Goal: Task Accomplishment & Management: Use online tool/utility

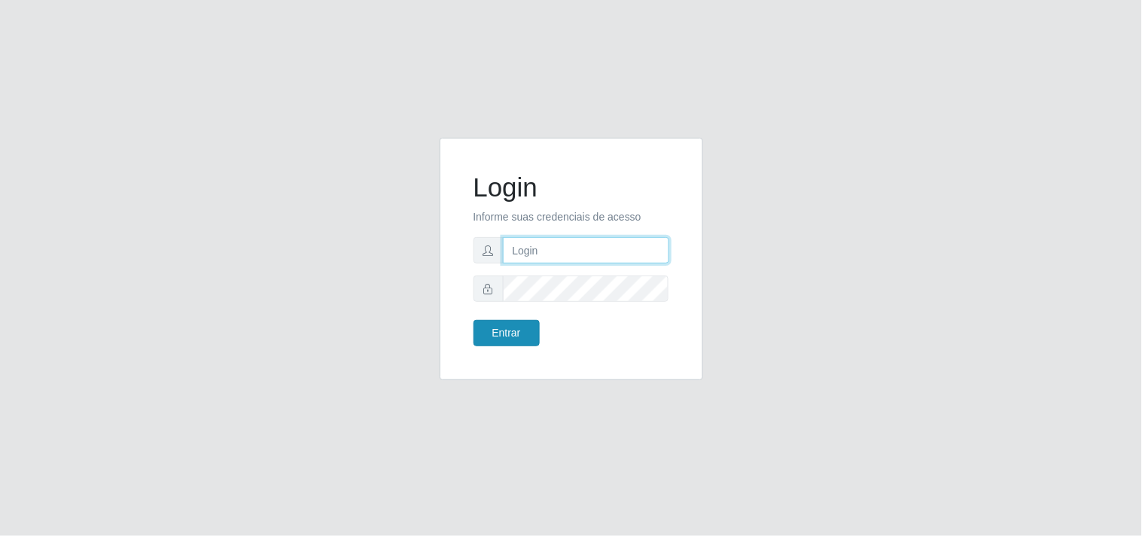
type input "[EMAIL_ADDRESS][DOMAIN_NAME]"
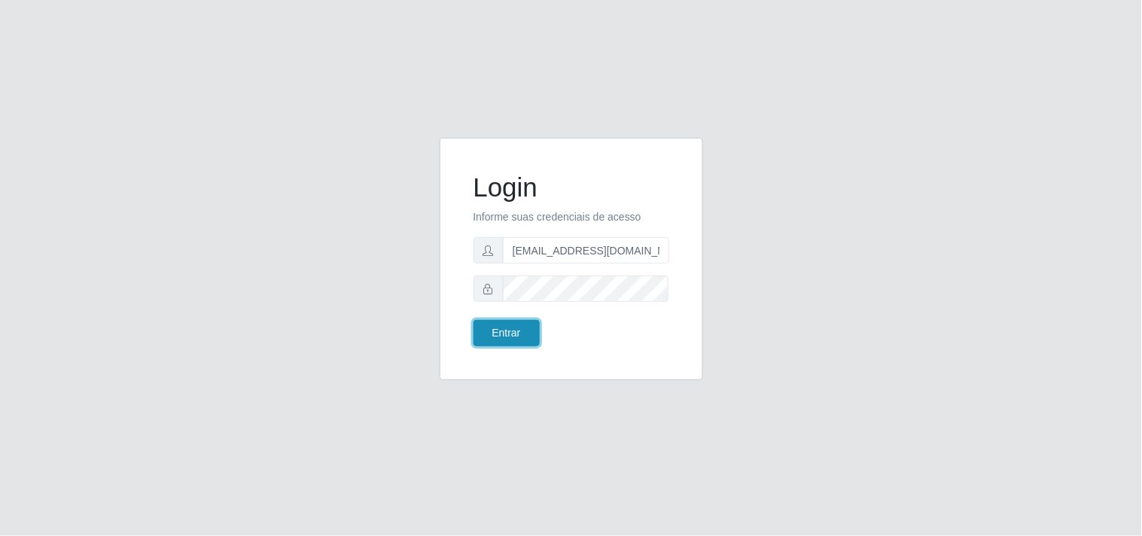
click at [486, 334] on button "Entrar" at bounding box center [507, 333] width 66 height 26
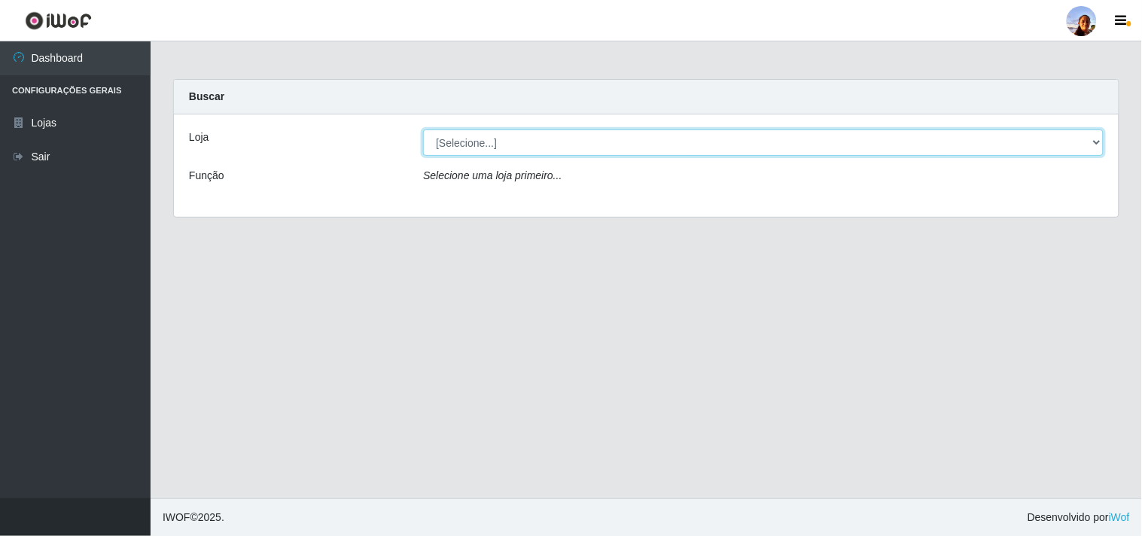
click at [577, 131] on select "[Selecione...] Supermercado [GEOGRAPHIC_DATA]" at bounding box center [763, 143] width 681 height 26
select select "166"
click at [423, 130] on select "[Selecione...] Supermercado [GEOGRAPHIC_DATA]" at bounding box center [763, 143] width 681 height 26
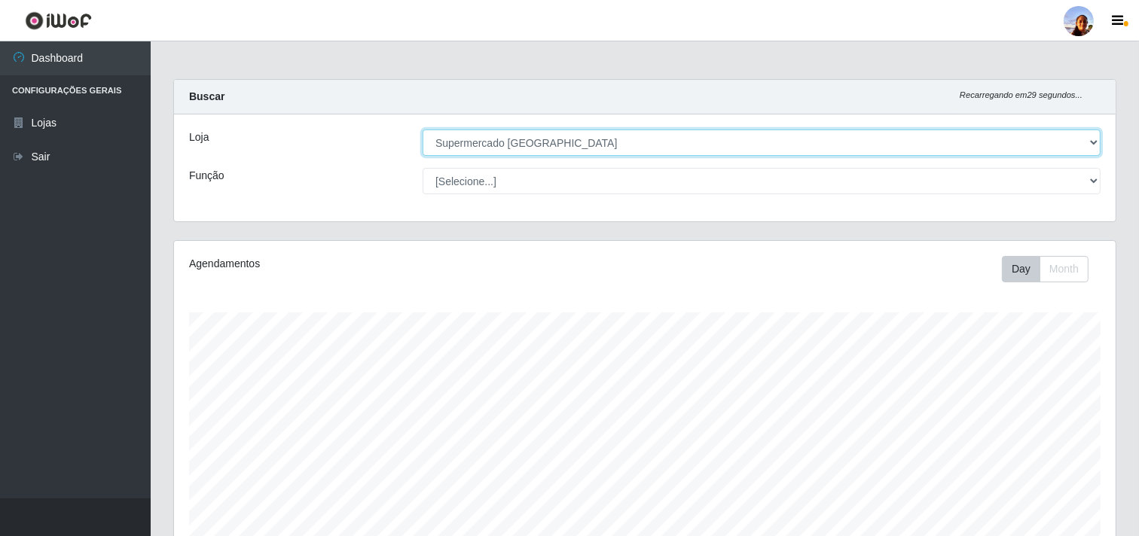
scroll to position [312, 941]
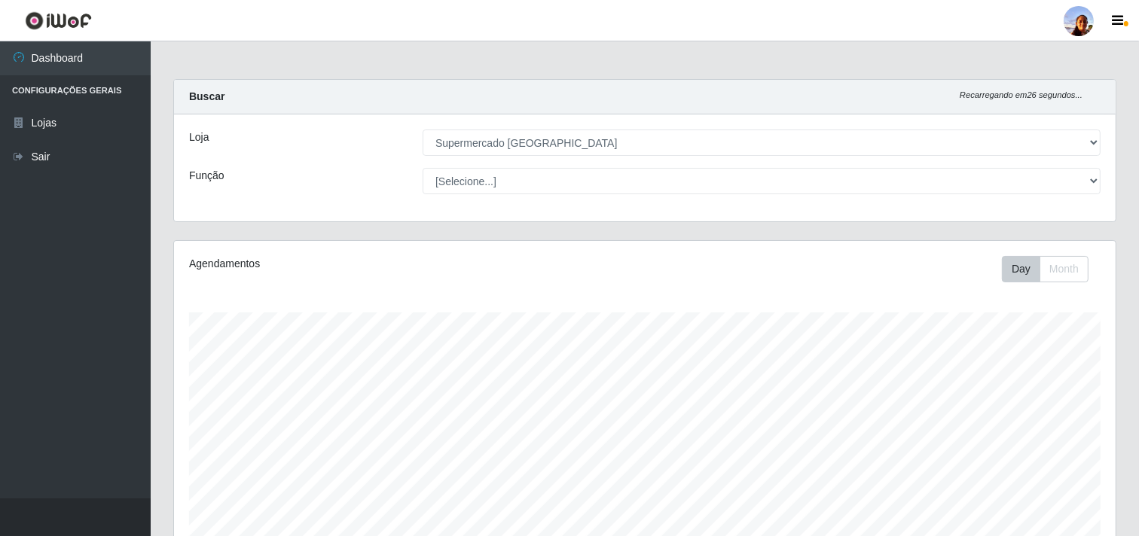
click at [1138, 498] on div "Carregando... Buscar Recarregando em 26 segundos... Loja [Selecione...] Superme…" at bounding box center [645, 453] width 988 height 749
